Goal: Task Accomplishment & Management: Complete application form

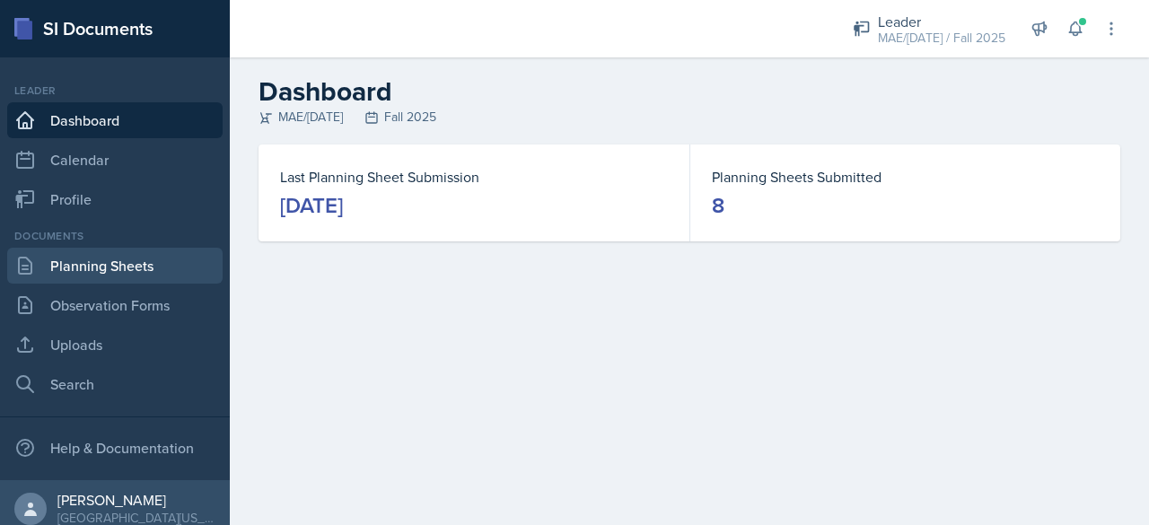
click at [123, 265] on link "Planning Sheets" at bounding box center [115, 266] width 216 height 36
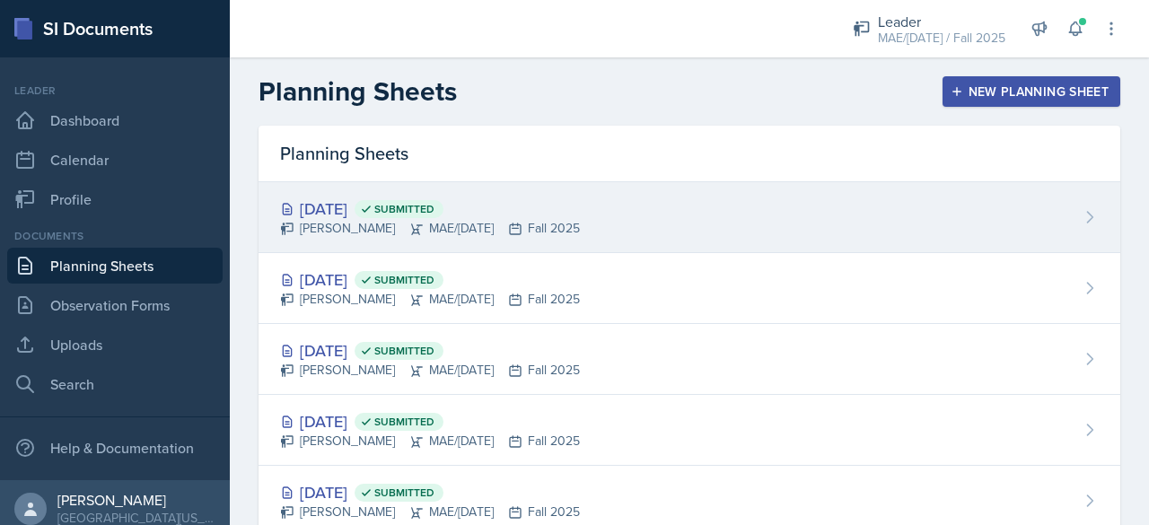
click at [475, 224] on div "[PERSON_NAME] MAE/[DATE] Fall 2025" at bounding box center [430, 228] width 300 height 19
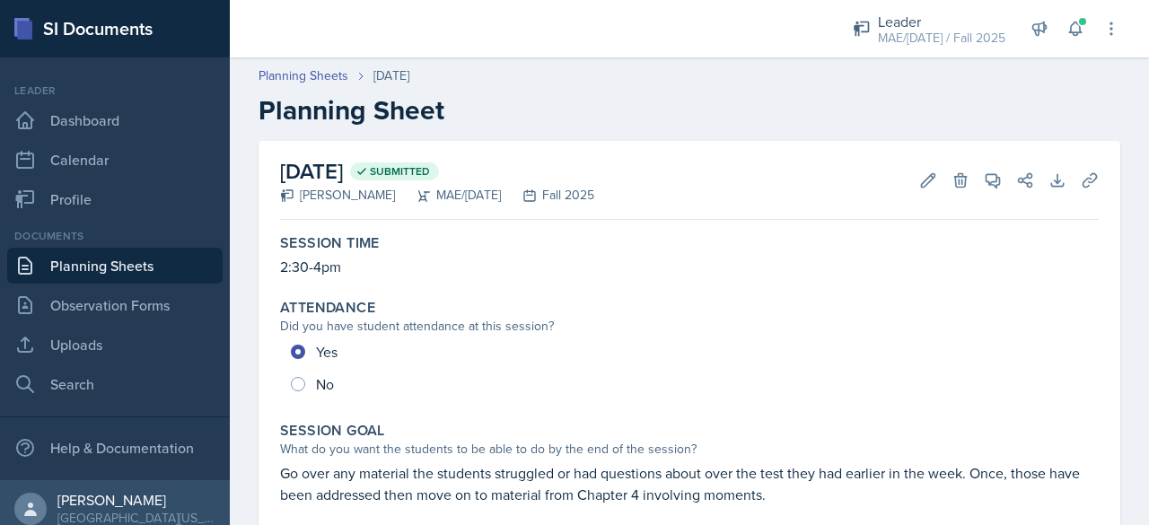
scroll to position [180, 0]
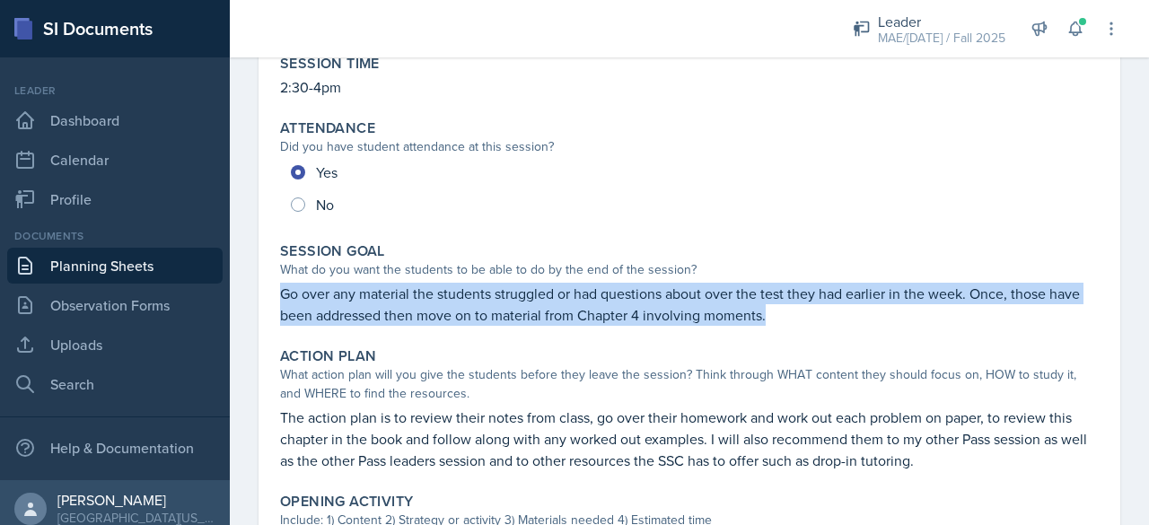
drag, startPoint x: 279, startPoint y: 295, endPoint x: 783, endPoint y: 315, distance: 504.1
click at [783, 315] on div "Session Goal What do you want the students to be able to do by the end of the s…" at bounding box center [689, 284] width 833 height 98
copy p "Go over any material the students struggled or had questions about over the tes…"
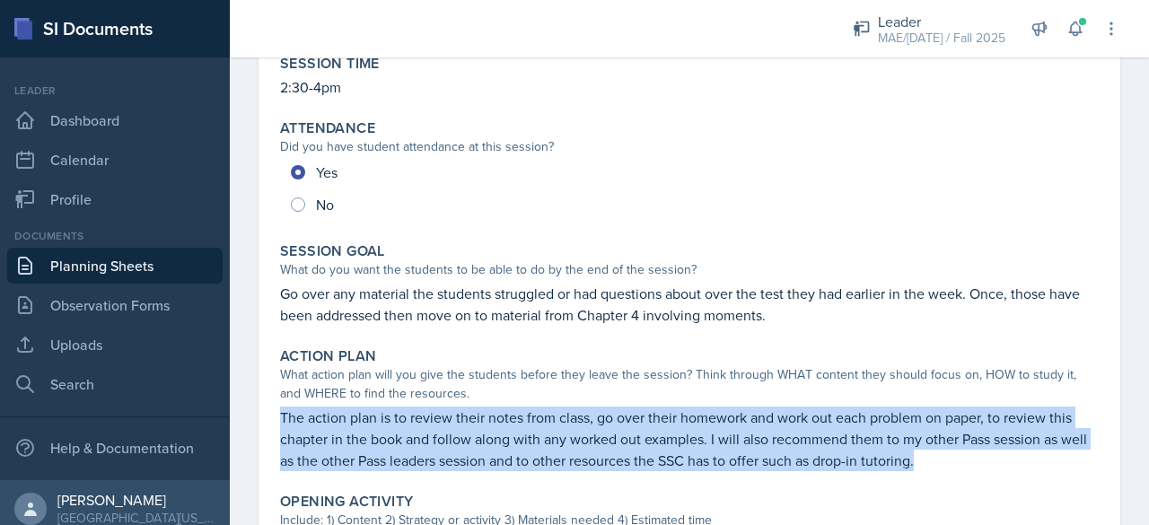
drag, startPoint x: 269, startPoint y: 410, endPoint x: 1006, endPoint y: 473, distance: 739.0
click at [1006, 473] on div "[DATE] Submitted [PERSON_NAME] MAE/[DATE] Fall 2025 Edit Delete View Comments C…" at bounding box center [690, 439] width 862 height 956
copy p "The action plan is to review their notes from class, go over their homework and…"
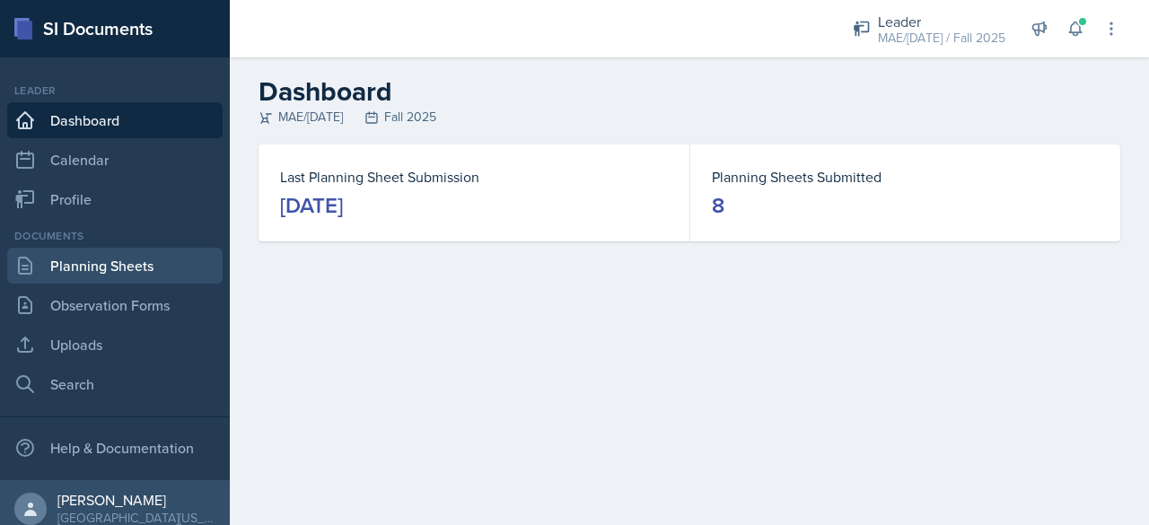
click at [102, 272] on link "Planning Sheets" at bounding box center [115, 266] width 216 height 36
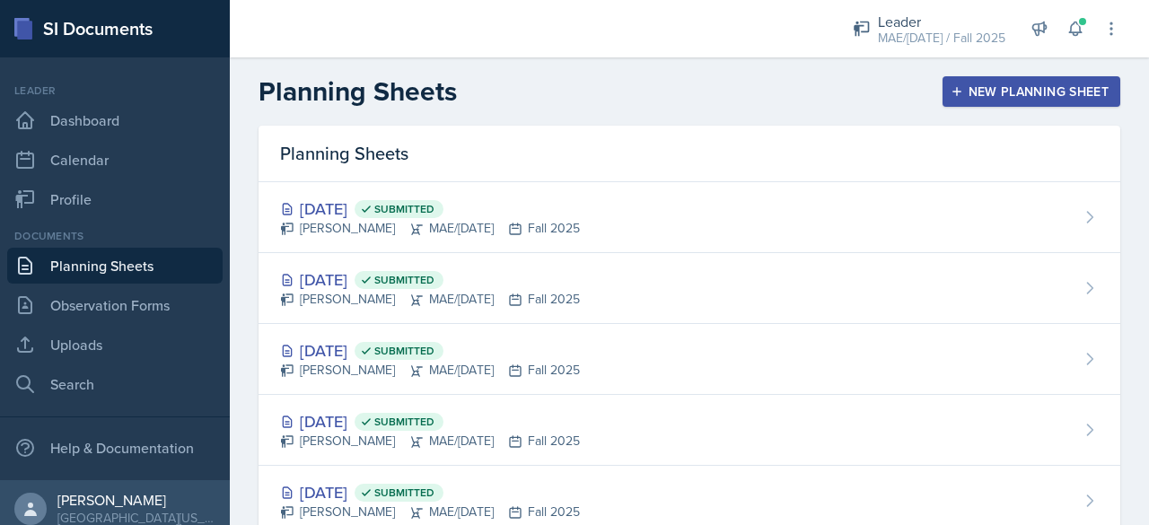
click at [1054, 99] on div "New Planning Sheet" at bounding box center [1031, 91] width 154 height 14
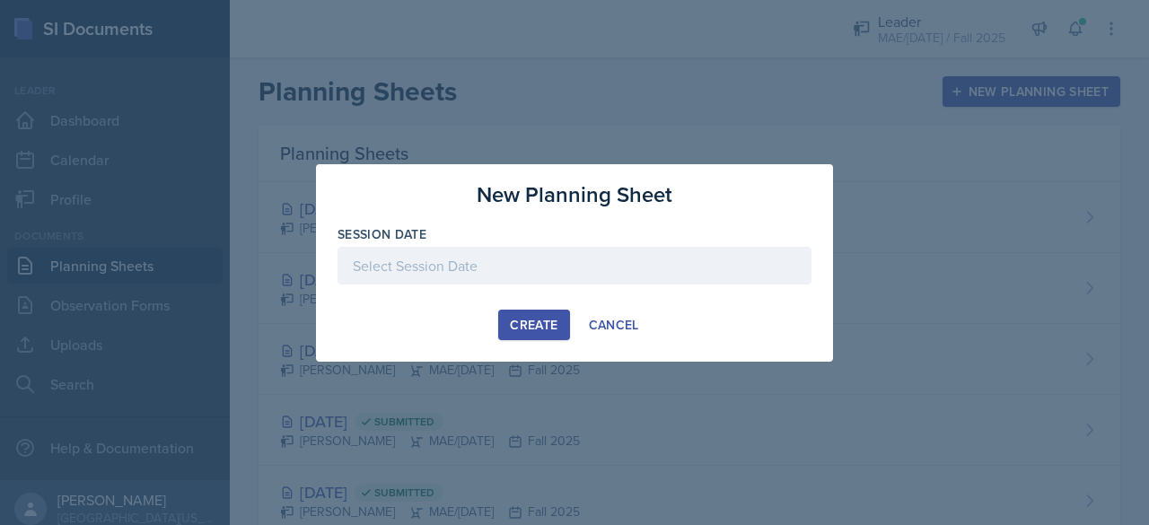
click at [524, 245] on div "Session Date" at bounding box center [575, 263] width 474 height 77
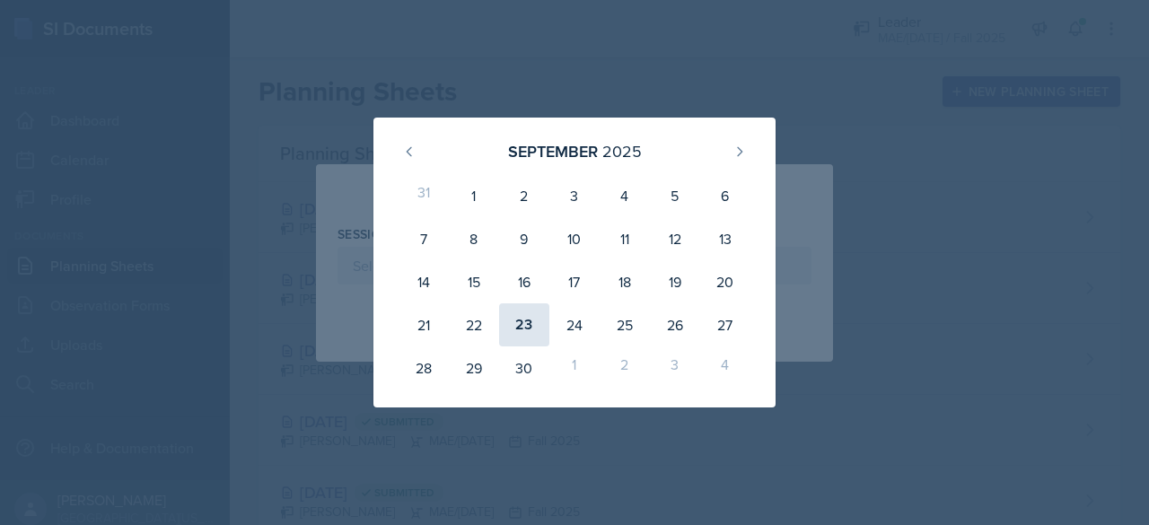
click at [529, 324] on div "23" at bounding box center [524, 324] width 50 height 43
type input "[DATE]"
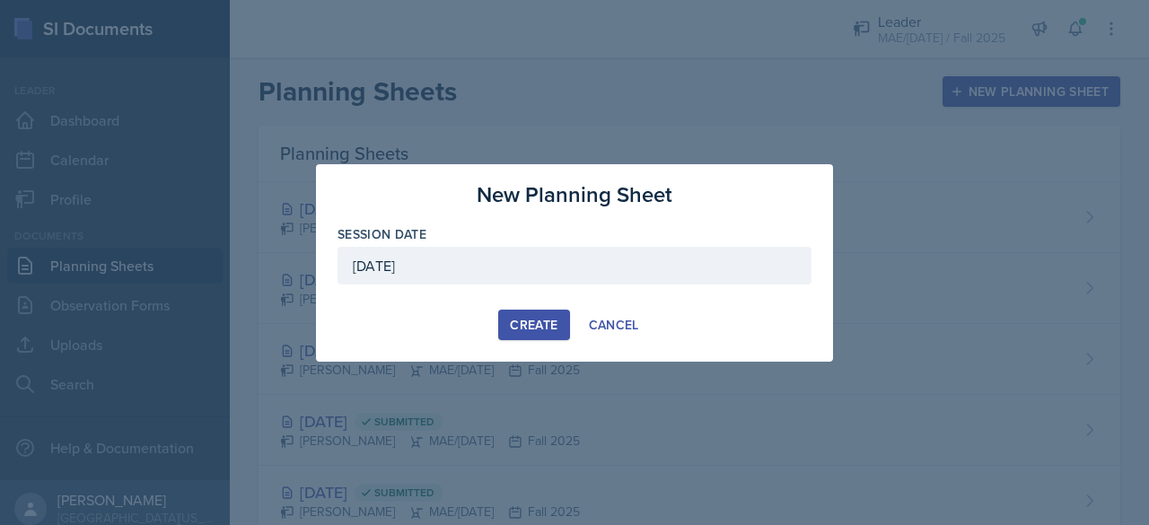
click at [528, 312] on button "Create" at bounding box center [533, 325] width 71 height 31
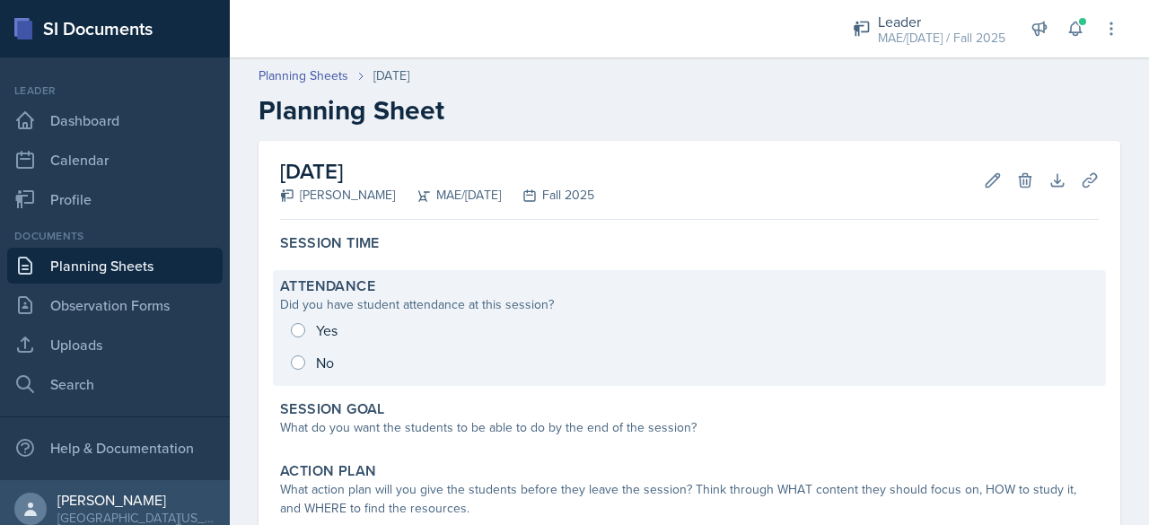
click at [296, 335] on div "Yes No" at bounding box center [689, 346] width 819 height 65
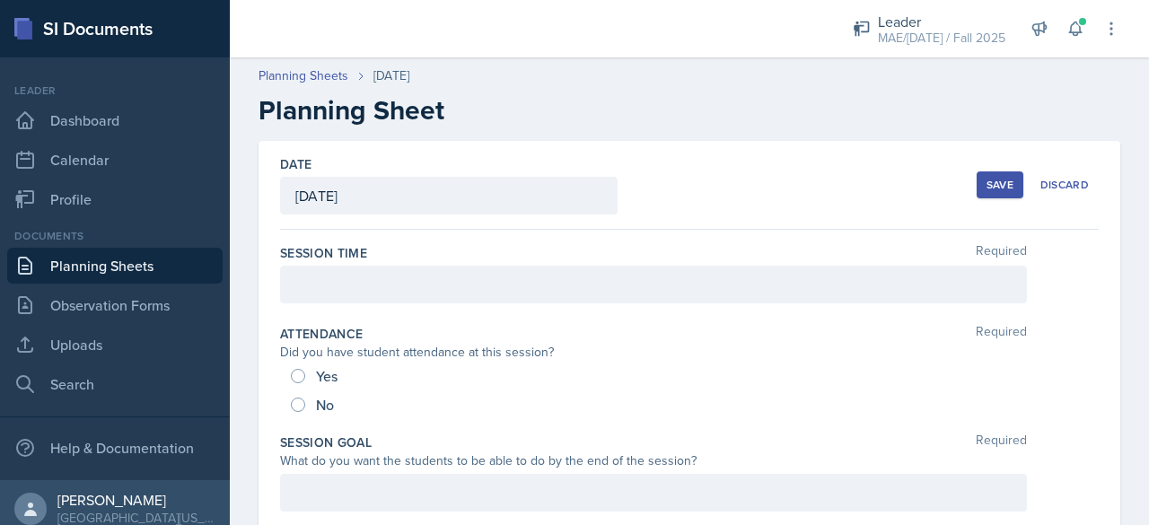
click at [295, 295] on div at bounding box center [653, 285] width 747 height 38
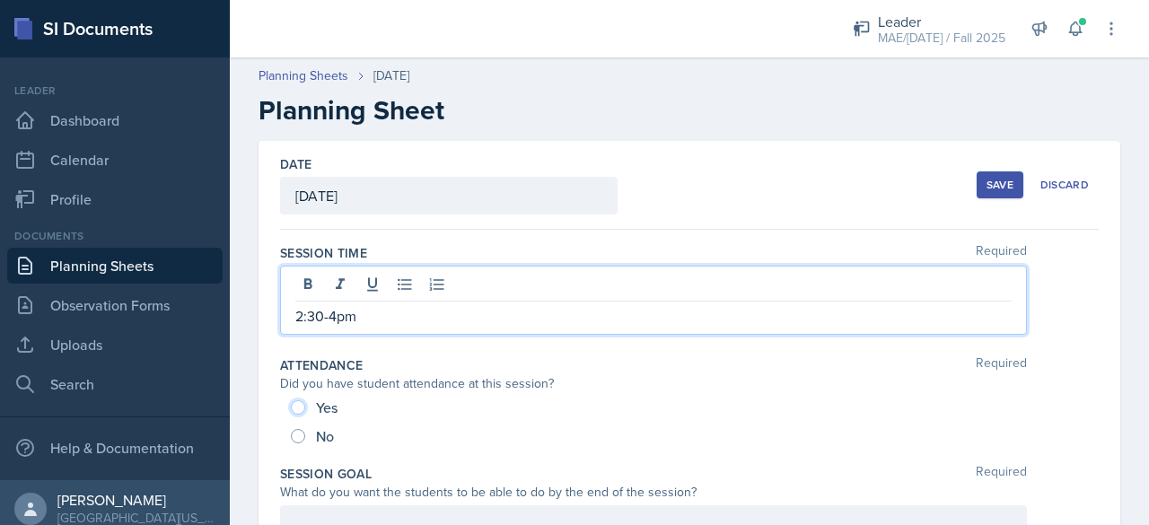
click at [300, 408] on input "Yes" at bounding box center [298, 407] width 14 height 14
radio input "true"
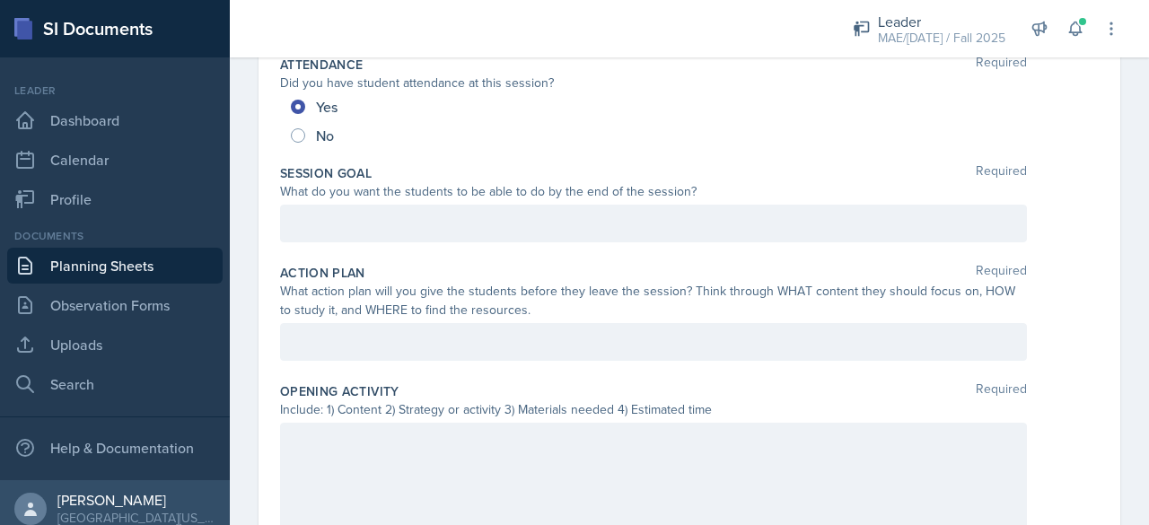
click at [330, 224] on p at bounding box center [653, 224] width 717 height 22
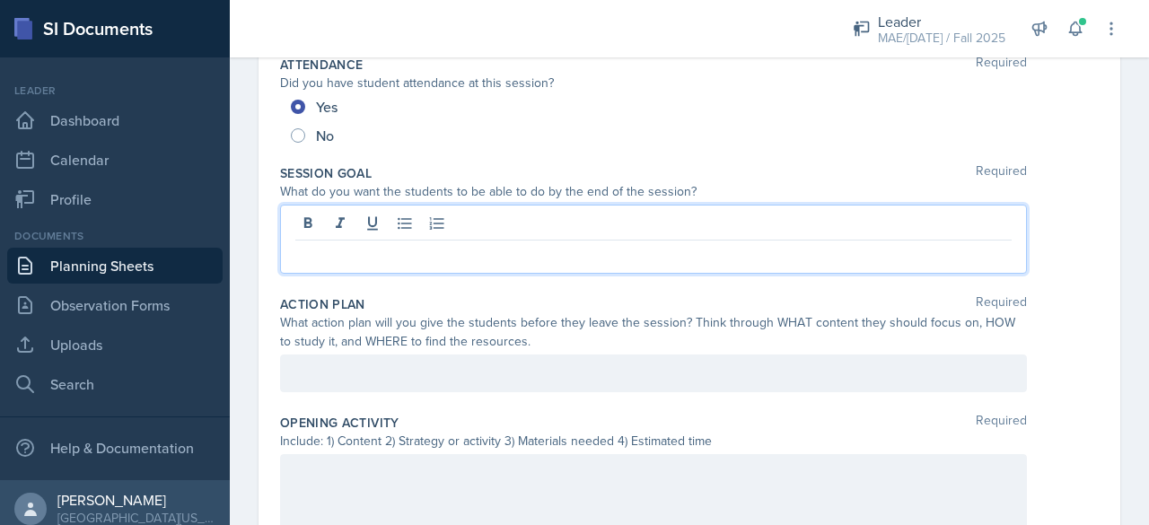
scroll to position [300, 0]
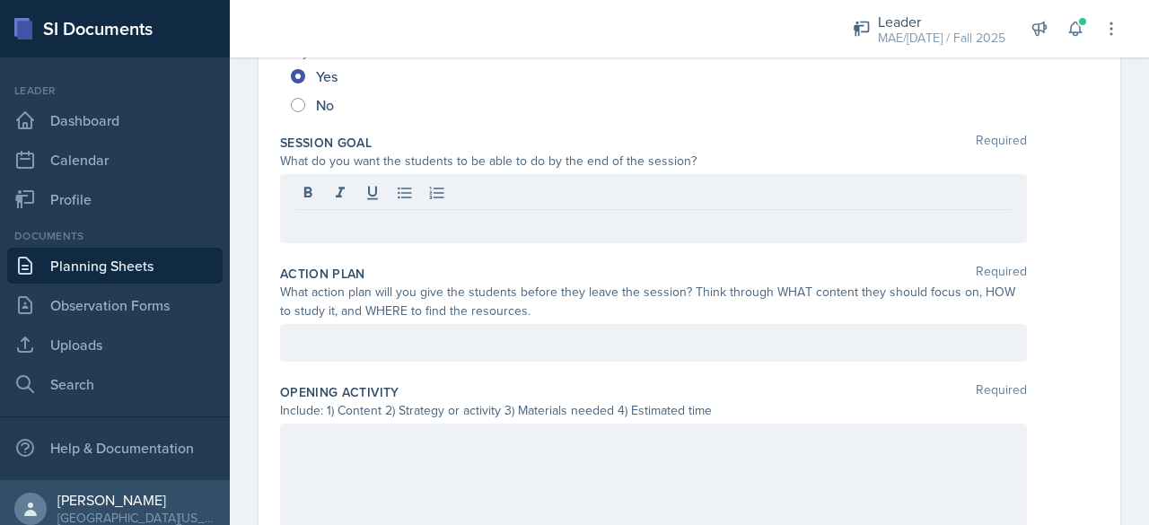
click at [411, 216] on p at bounding box center [653, 225] width 717 height 22
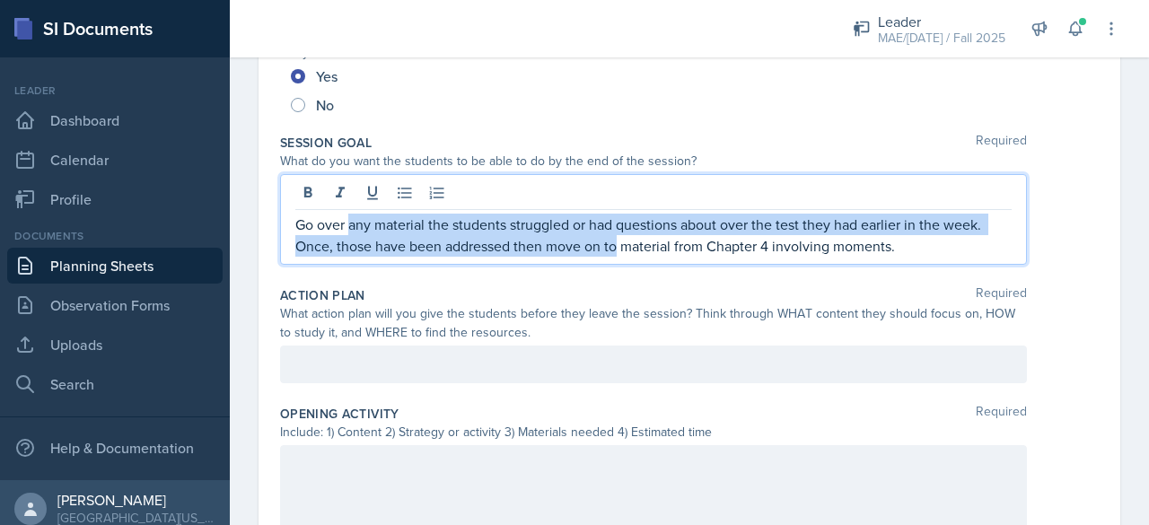
drag, startPoint x: 616, startPoint y: 243, endPoint x: 350, endPoint y: 229, distance: 266.2
click at [350, 229] on p "Go over any material the students struggled or had questions about over the tes…" at bounding box center [653, 235] width 717 height 43
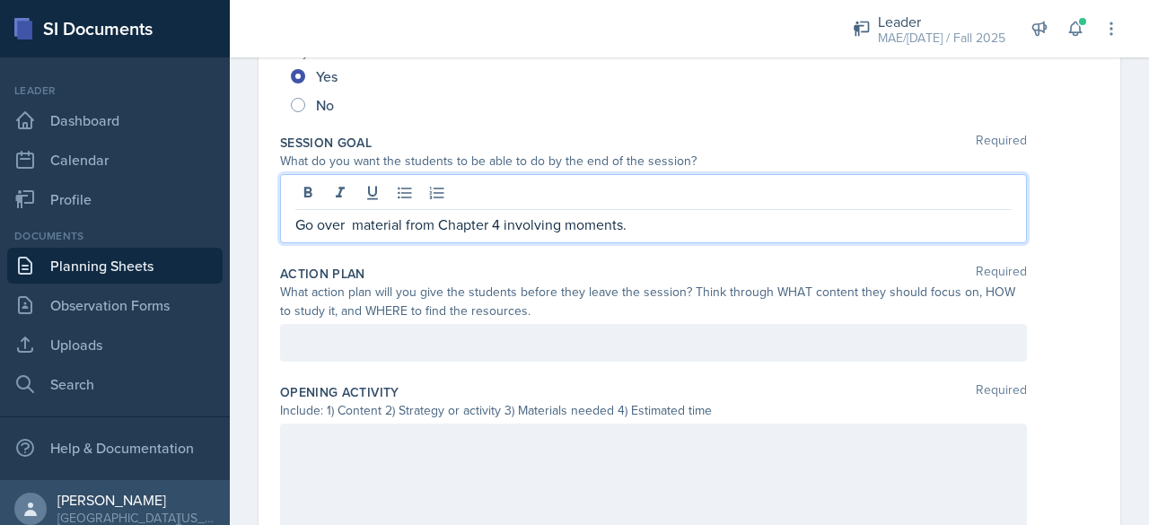
click at [648, 224] on p "Go over material from Chapter 4 involving moments." at bounding box center [653, 225] width 717 height 22
click at [623, 225] on p "Go over material from Chapter 4 involving moments." at bounding box center [653, 225] width 717 height 22
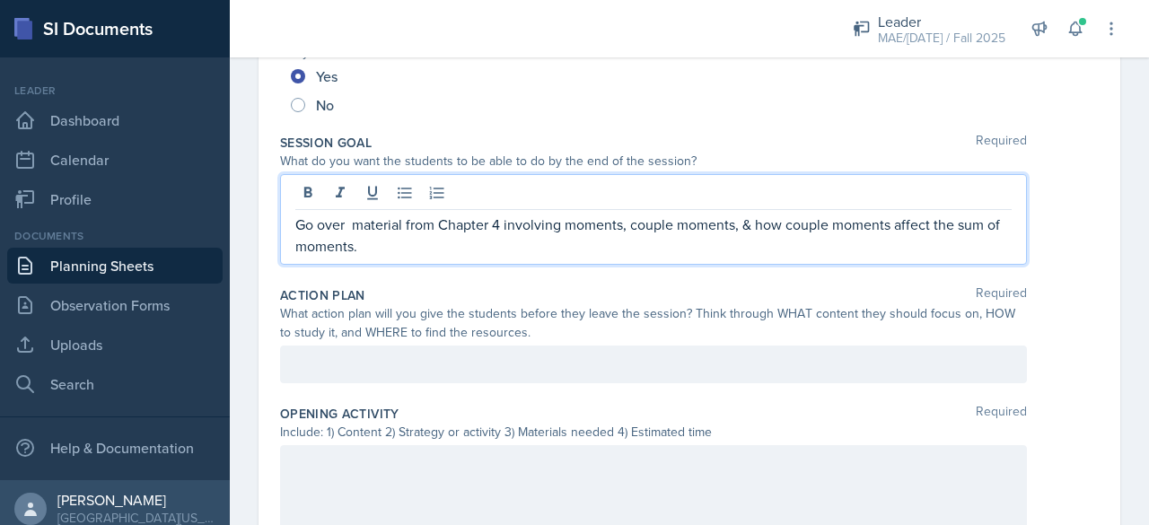
click at [383, 346] on div at bounding box center [653, 365] width 747 height 38
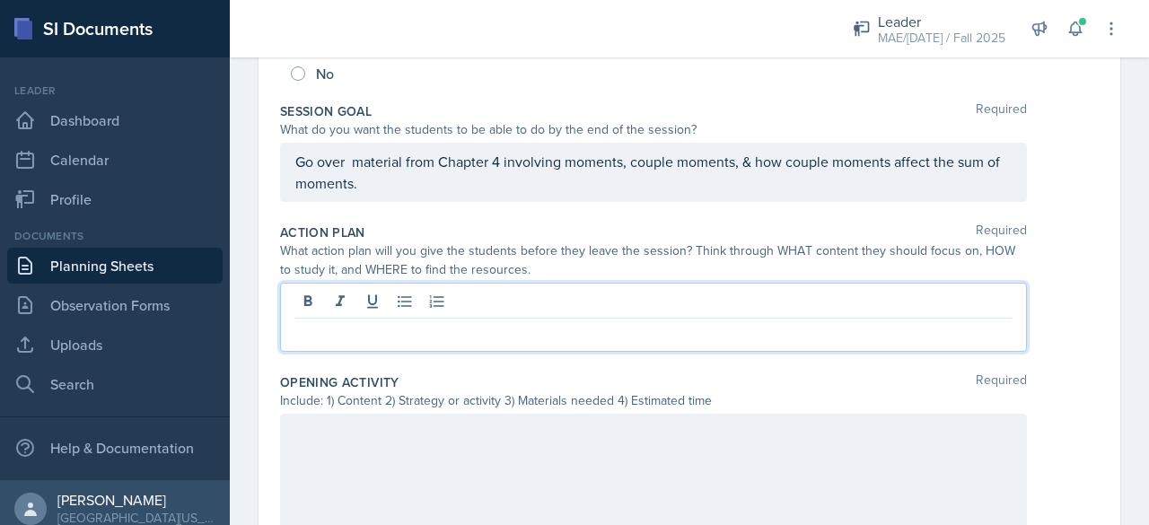
scroll to position [511, 0]
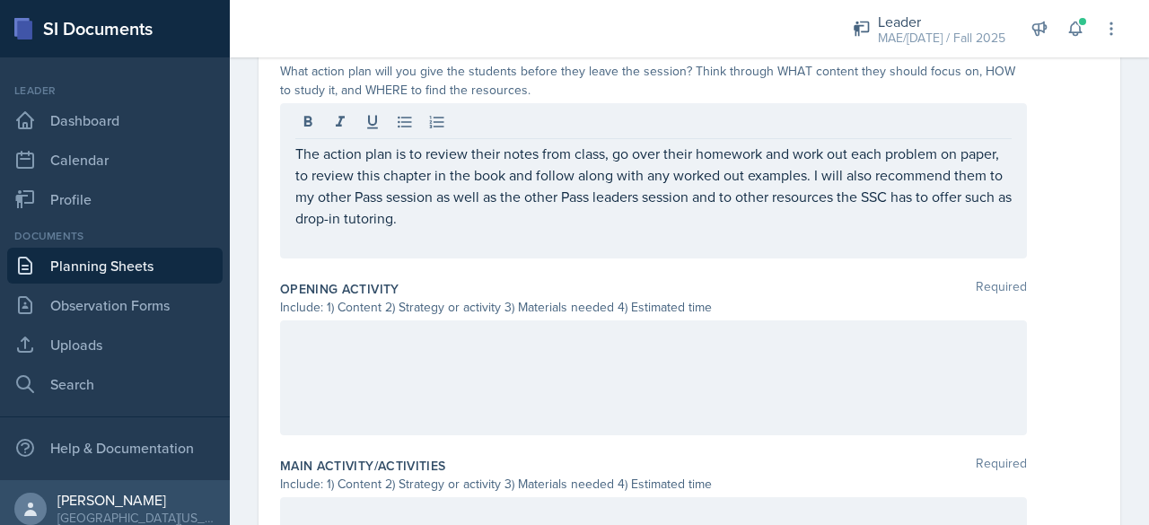
click at [384, 356] on div at bounding box center [653, 378] width 747 height 115
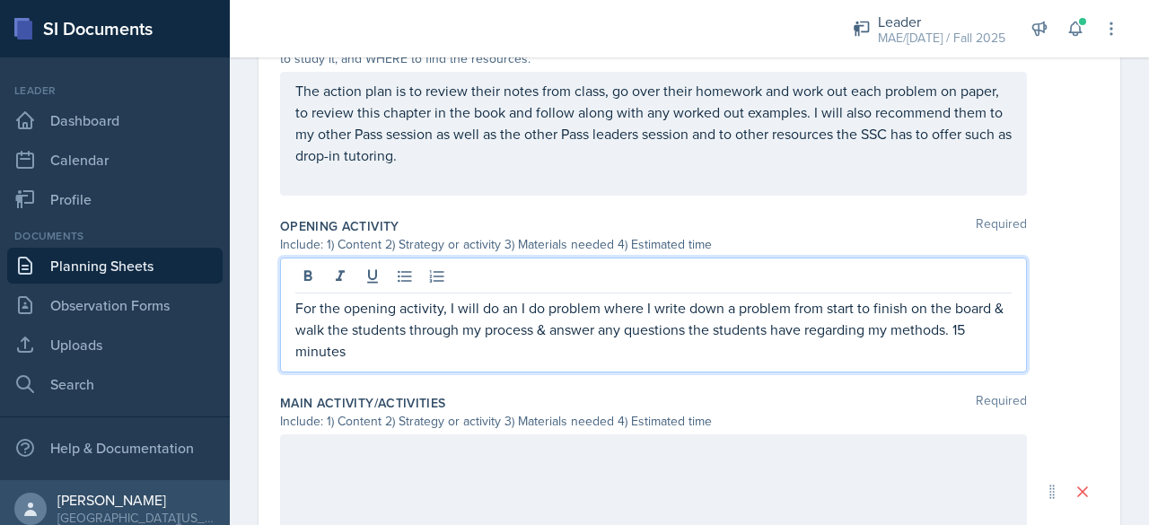
click at [365, 444] on div at bounding box center [653, 492] width 747 height 115
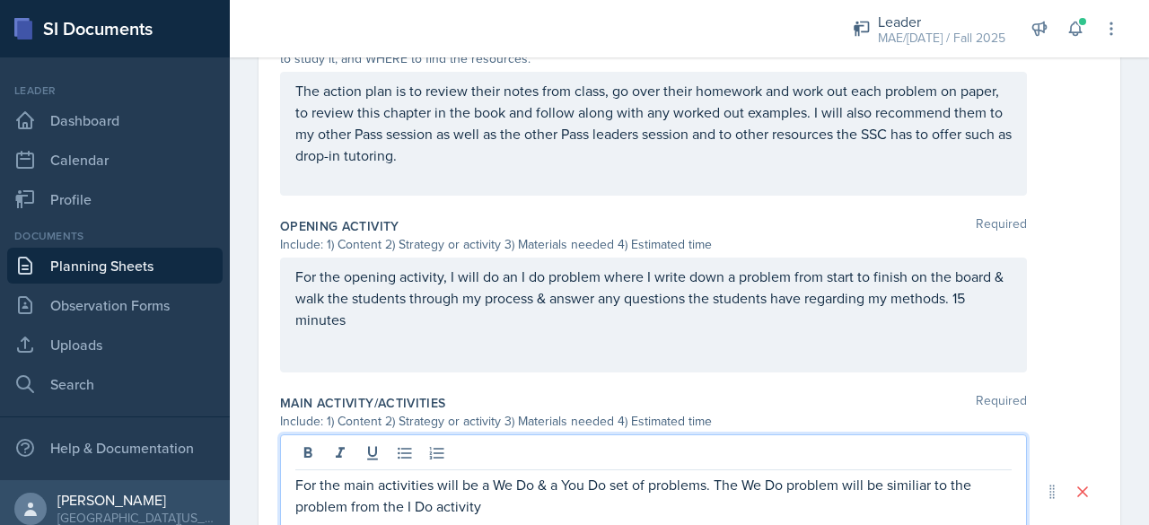
click at [907, 493] on p "For the main activities will be a We Do & a You Do set of problems. The We Do p…" at bounding box center [653, 495] width 717 height 43
click at [907, 483] on p "For the main activities will be a We Do & a You Do set of problems. The We Do p…" at bounding box center [653, 495] width 717 height 43
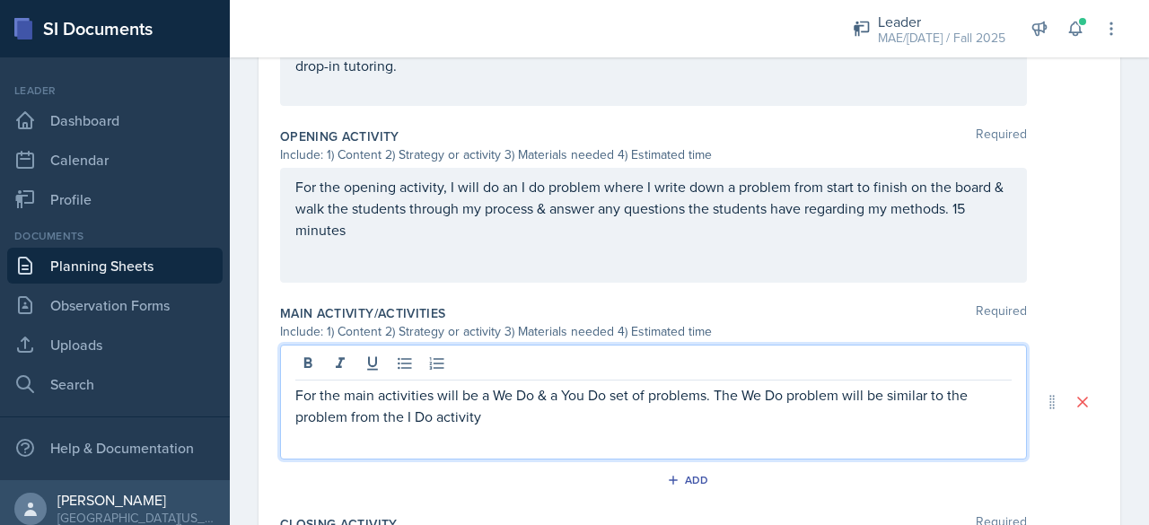
scroll to position [812, 0]
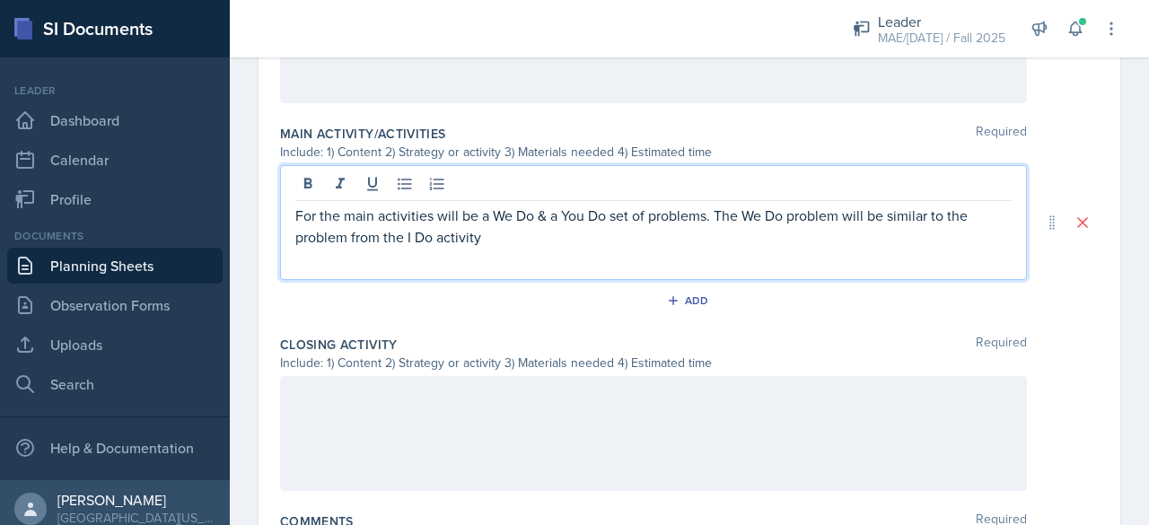
click at [488, 233] on p "For the main activities will be a We Do & a You Do set of problems. The We Do p…" at bounding box center [653, 226] width 717 height 43
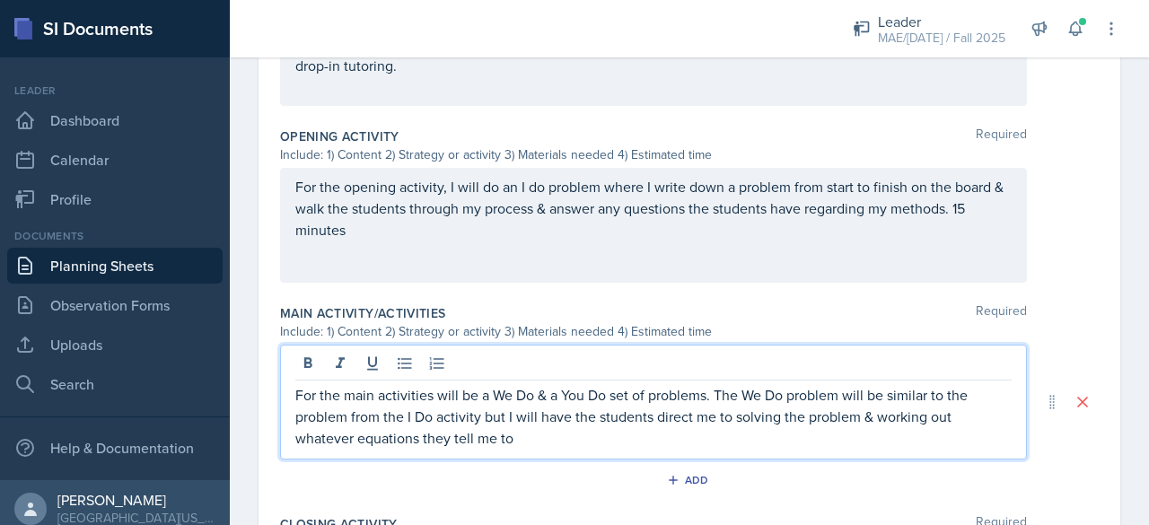
scroll to position [542, 0]
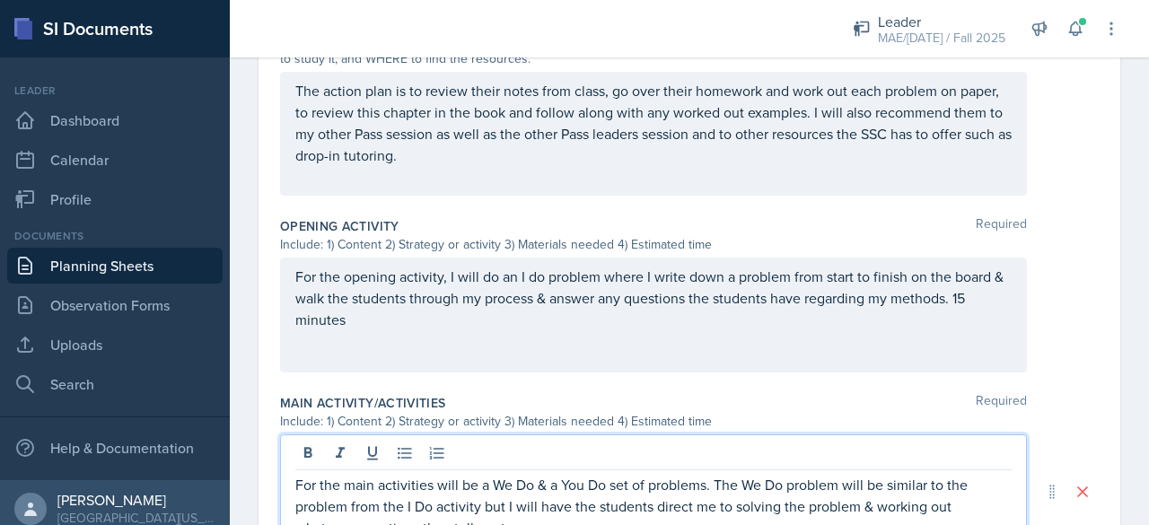
click at [964, 295] on p "For the opening activity, I will do an I do problem where I write down a proble…" at bounding box center [653, 298] width 717 height 65
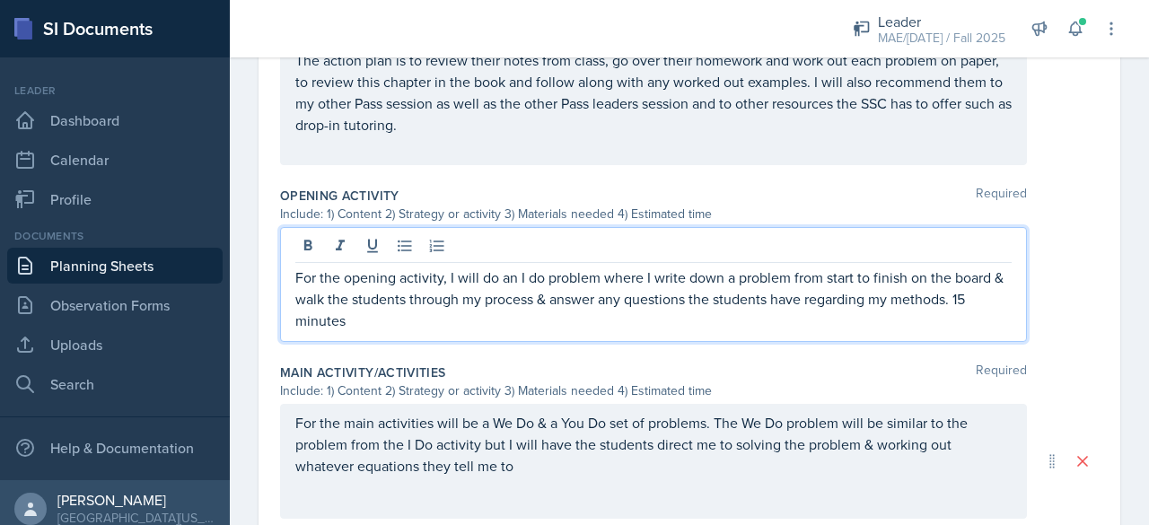
click at [979, 299] on p "For the opening activity, I will do an I do problem where I write down a proble…" at bounding box center [653, 299] width 717 height 65
click at [968, 299] on p "For the opening activity, I will do an I do problem where I write down a proble…" at bounding box center [653, 299] width 717 height 65
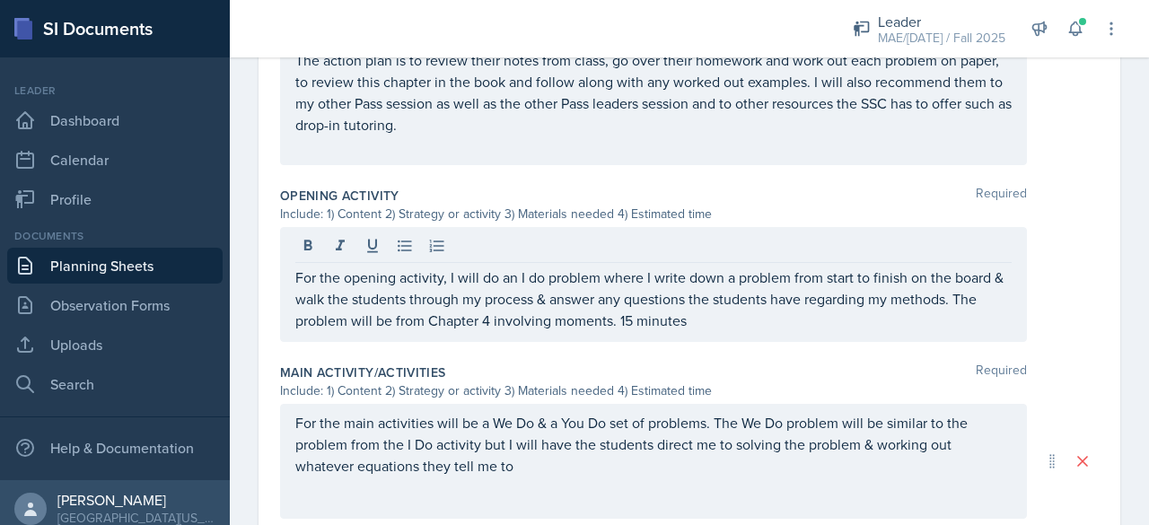
scroll to position [752, 0]
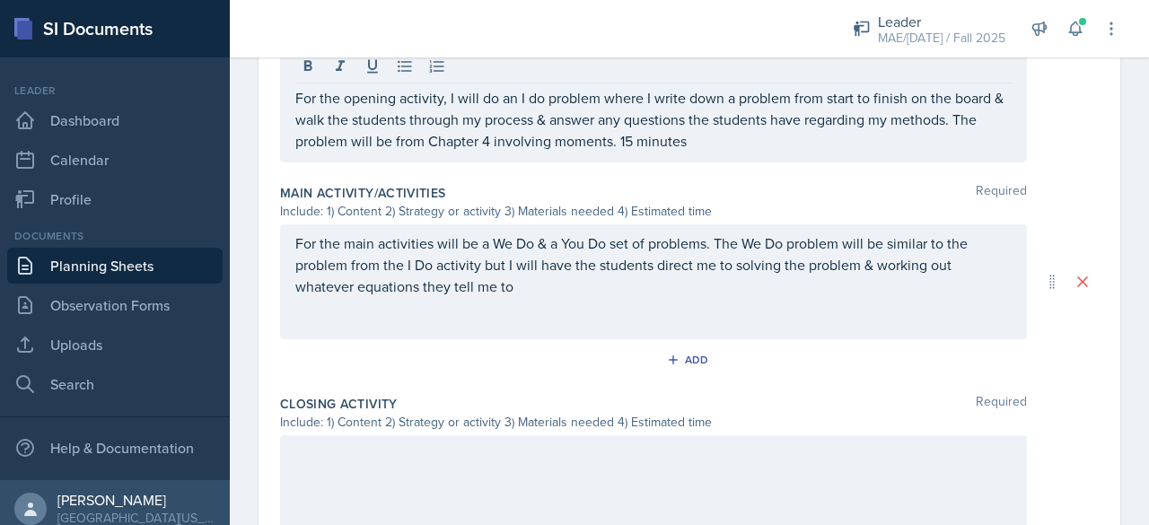
click at [541, 288] on p "For the main activities will be a We Do & a You Do set of problems. The We Do p…" at bounding box center [653, 265] width 717 height 65
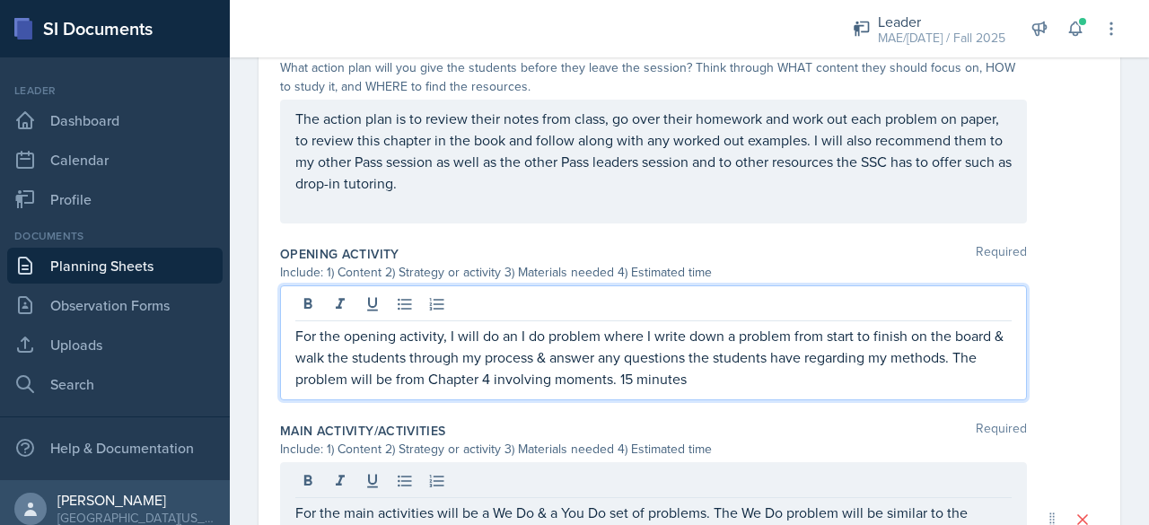
scroll to position [546, 0]
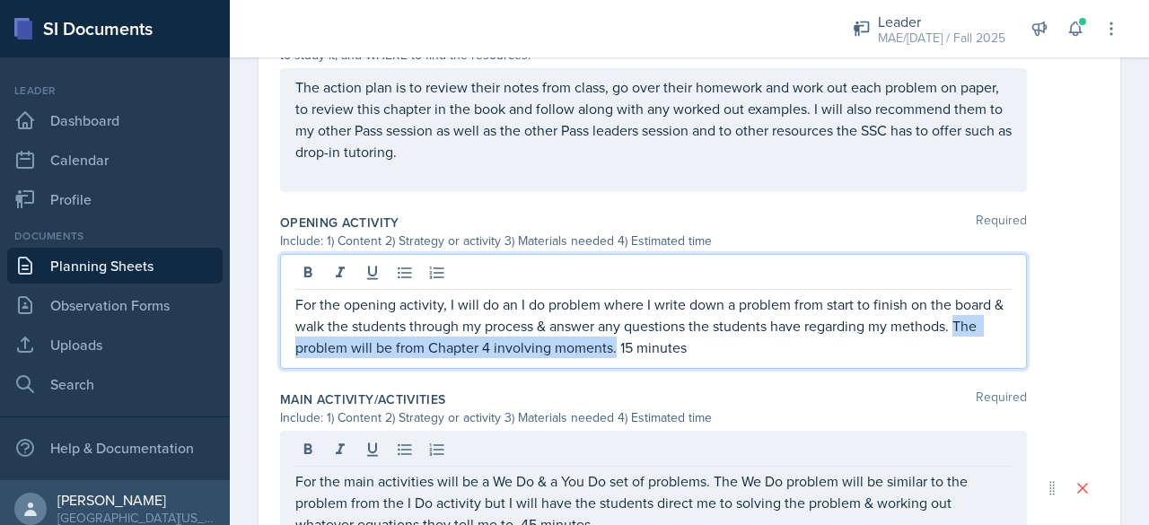
drag, startPoint x: 972, startPoint y: 317, endPoint x: 615, endPoint y: 344, distance: 357.5
click at [615, 344] on p "For the opening activity, I will do an I do problem where I write down a proble…" at bounding box center [653, 326] width 717 height 65
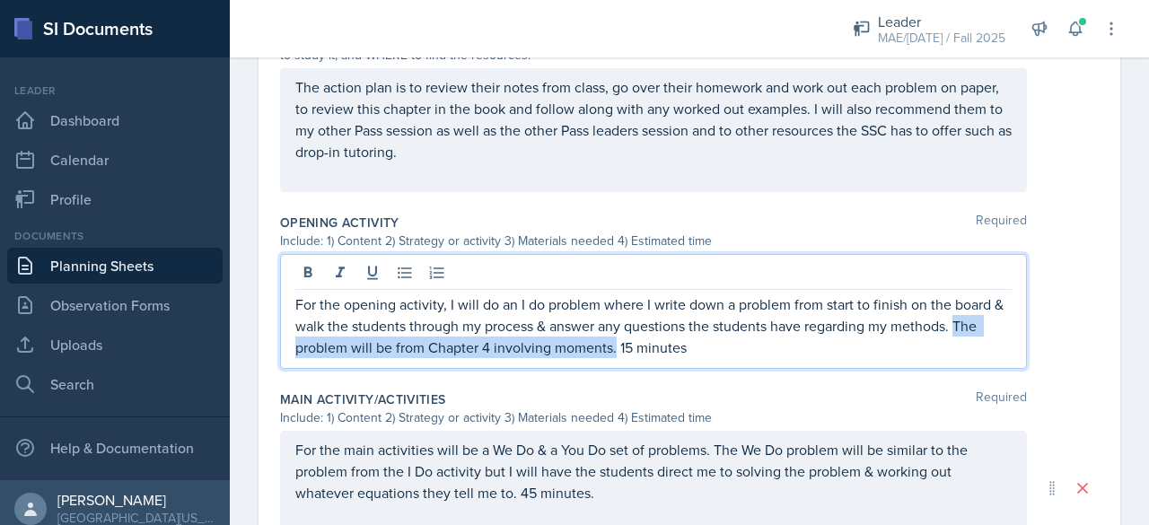
copy p "The problem will be from Chapter 4 involving moments."
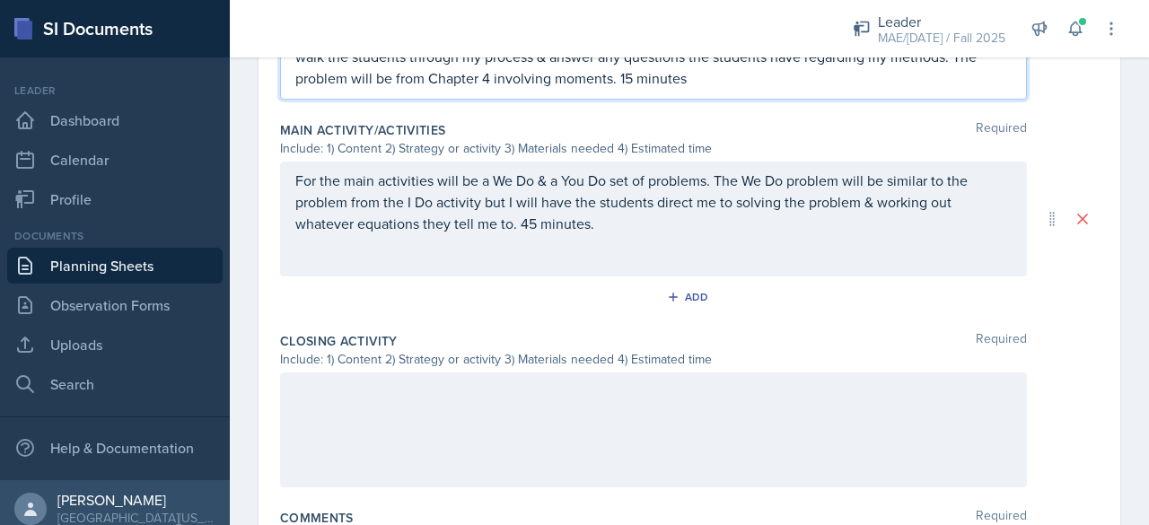
click at [612, 211] on p "For the main activities will be a We Do & a You Do set of problems. The We Do p…" at bounding box center [653, 202] width 717 height 65
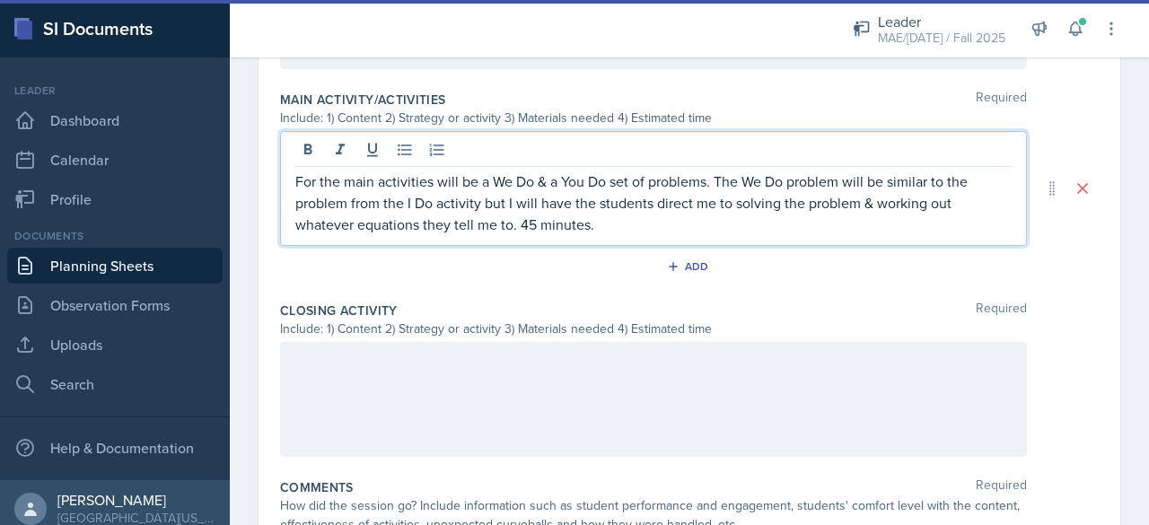
click at [519, 224] on p "For the main activities will be a We Do & a You Do set of problems. The We Do p…" at bounding box center [653, 203] width 717 height 65
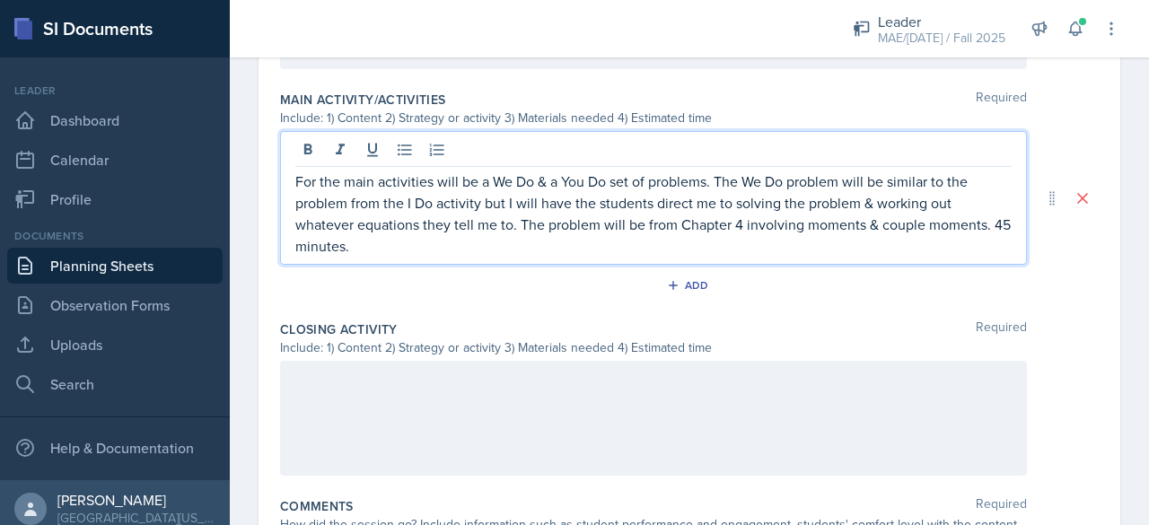
click at [352, 405] on div at bounding box center [653, 418] width 747 height 115
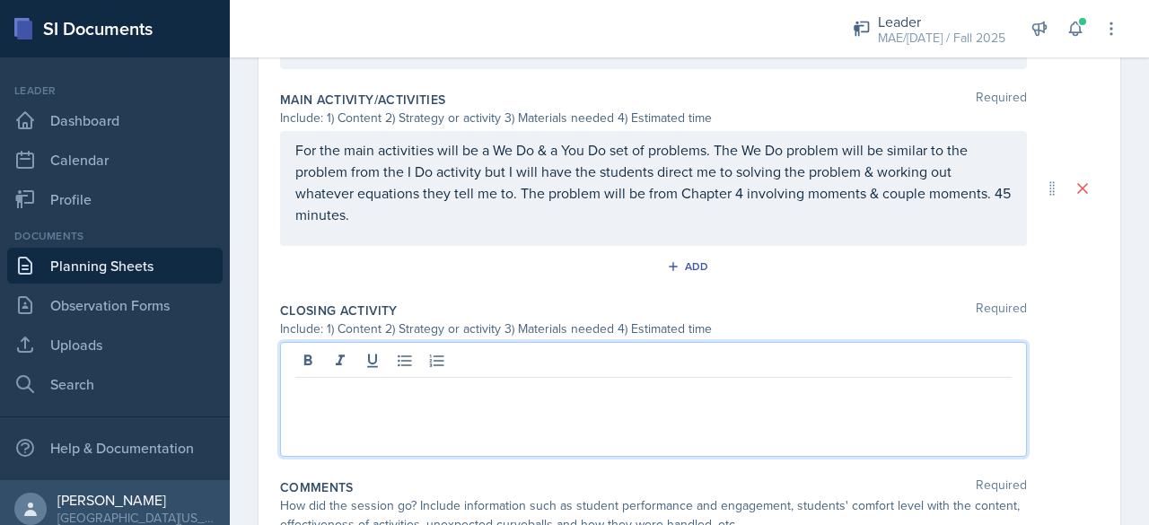
scroll to position [877, 0]
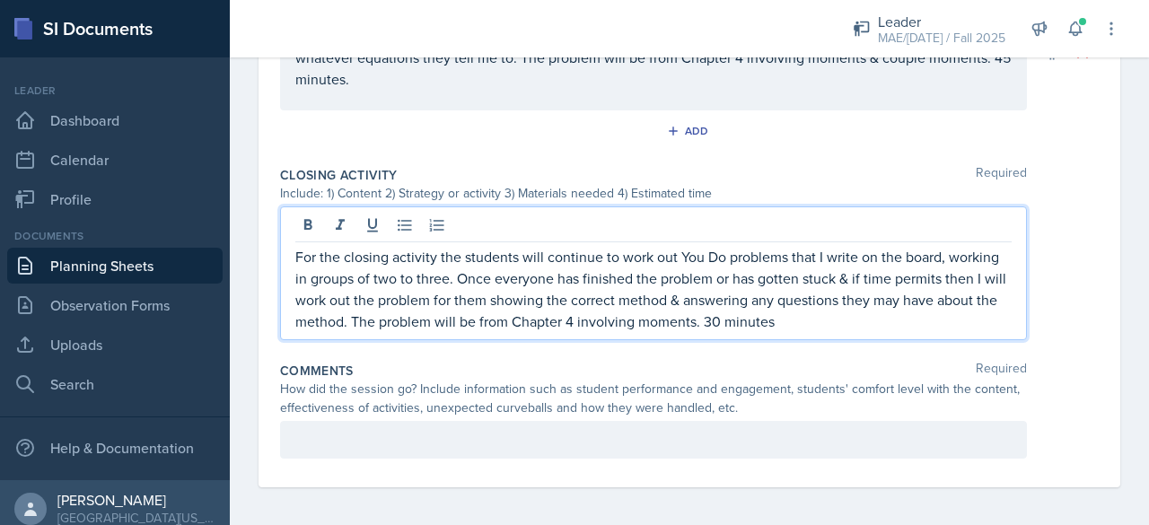
click at [379, 429] on p at bounding box center [653, 440] width 717 height 22
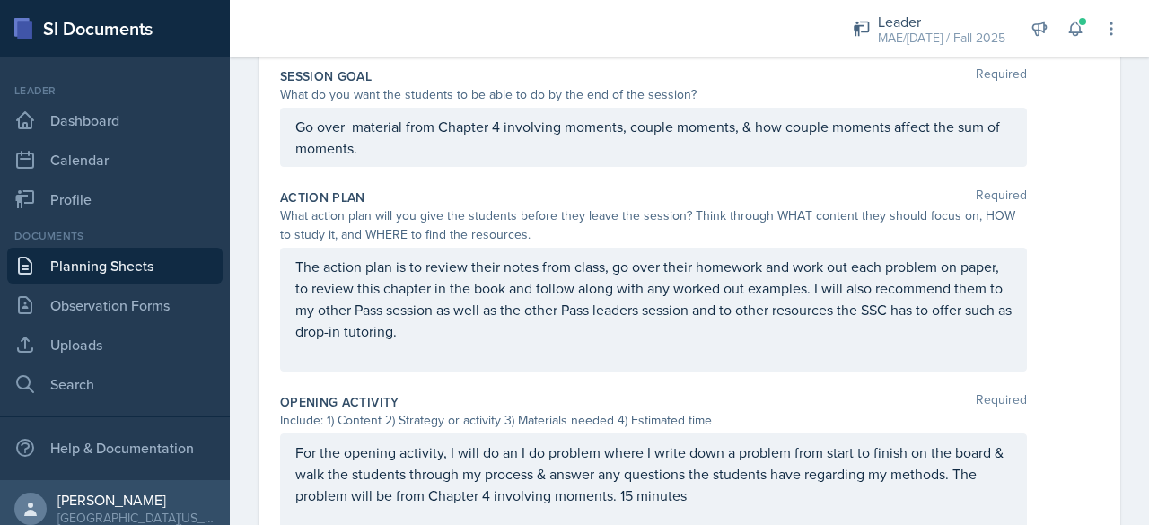
scroll to position [0, 0]
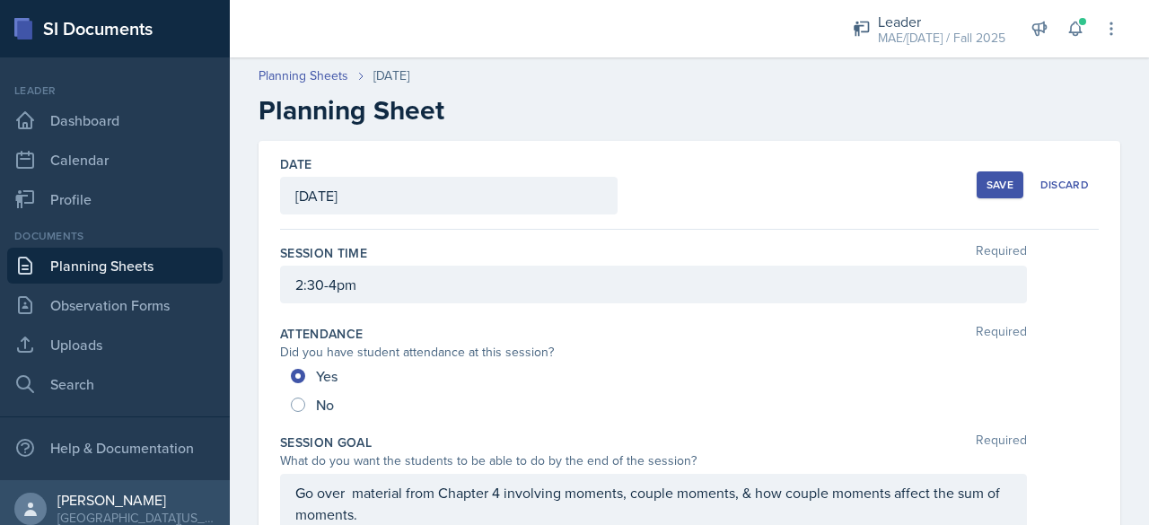
click at [977, 180] on button "Save" at bounding box center [1000, 185] width 47 height 27
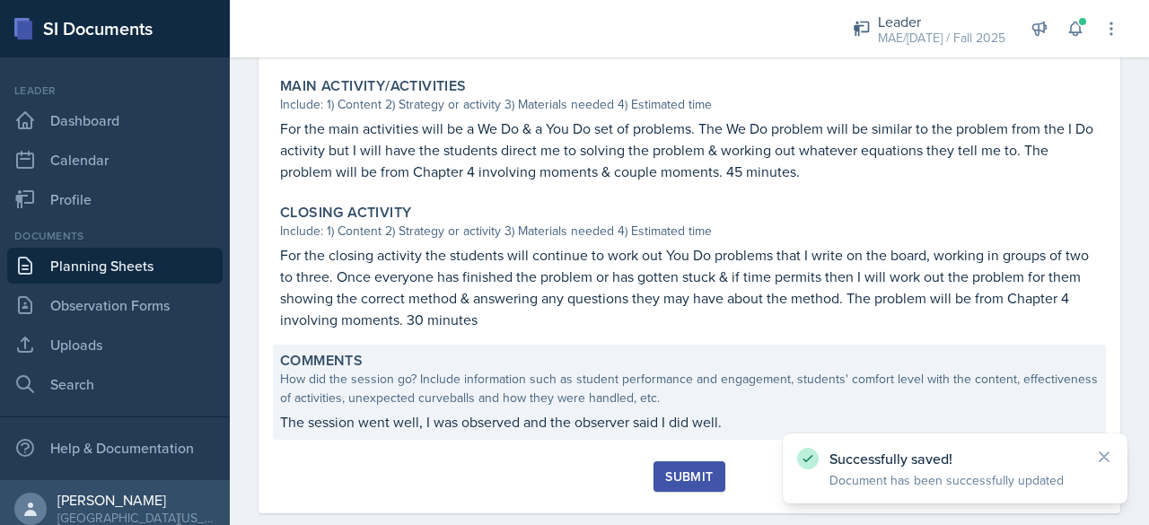
scroll to position [749, 0]
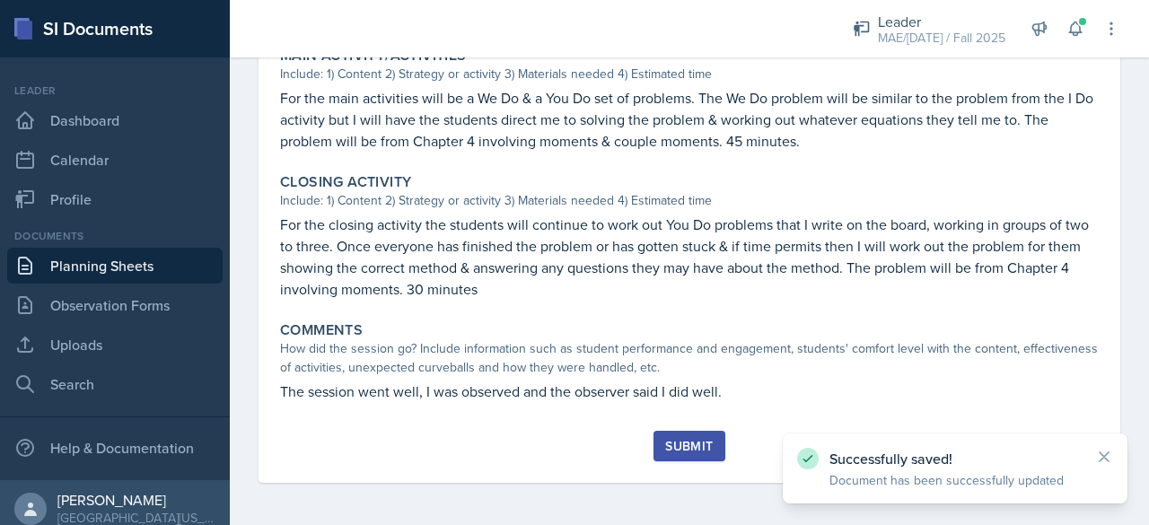
click at [708, 435] on button "Submit" at bounding box center [689, 446] width 71 height 31
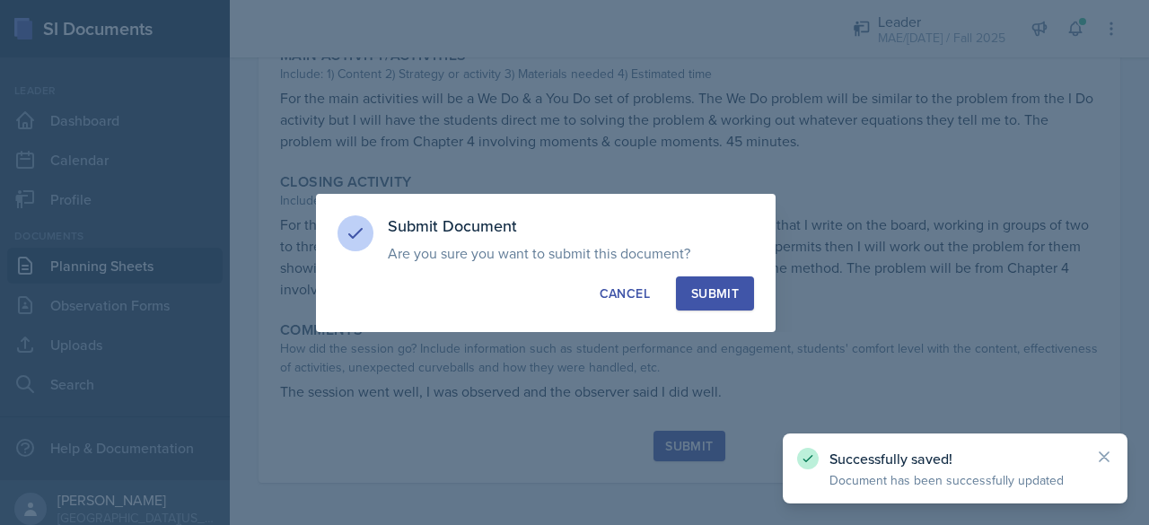
click at [705, 297] on div "Submit" at bounding box center [715, 294] width 48 height 18
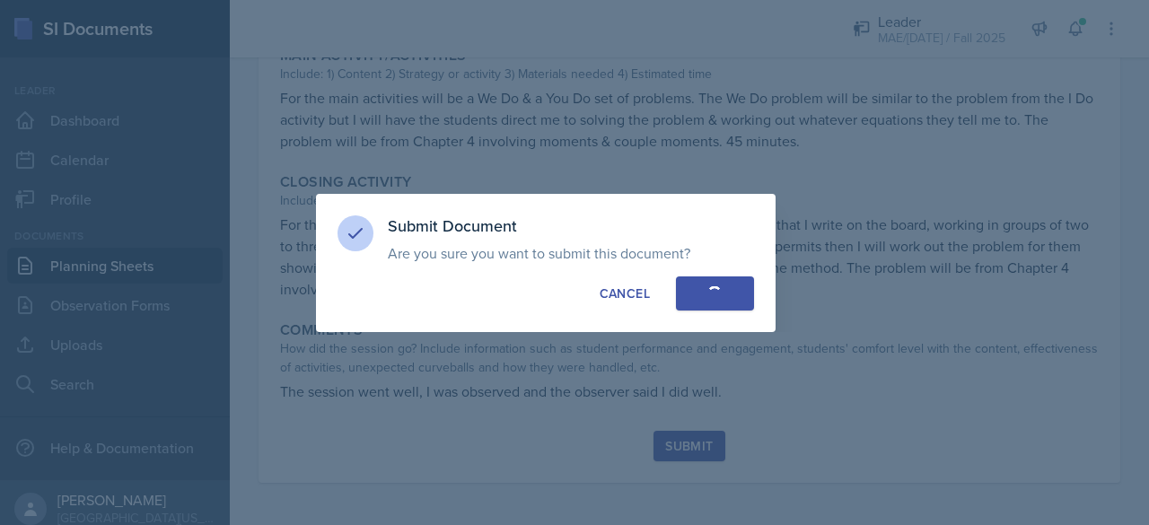
radio input "true"
